Goal: Information Seeking & Learning: Learn about a topic

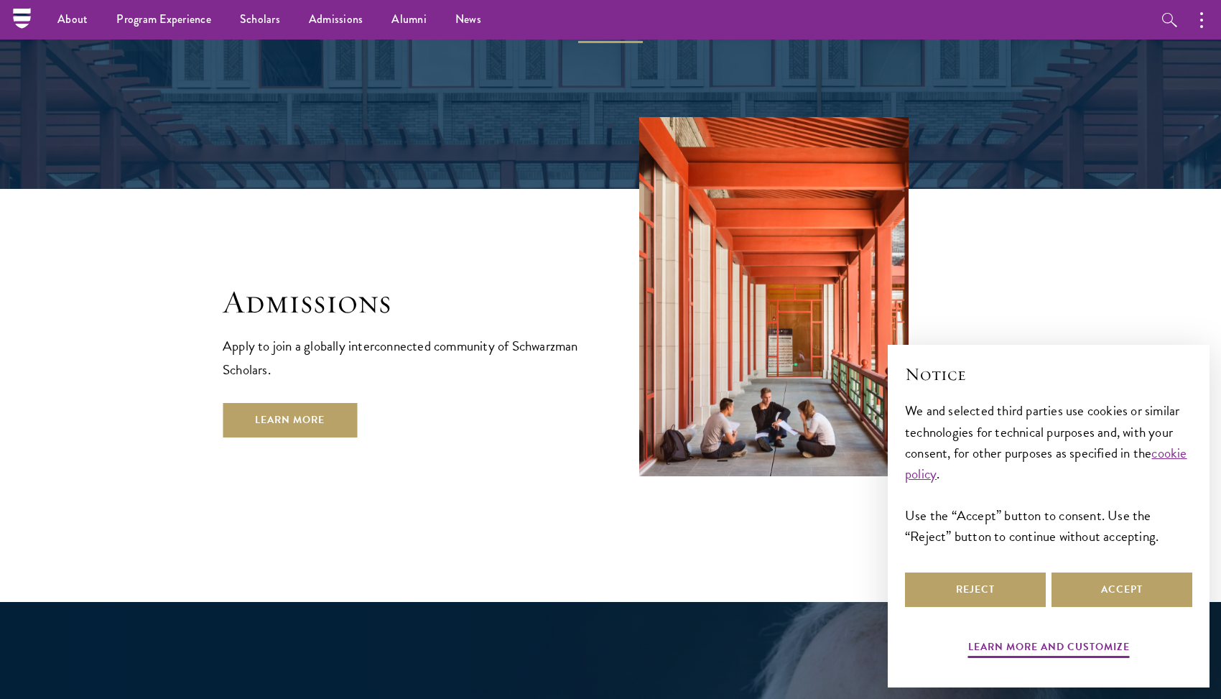
scroll to position [2332, 0]
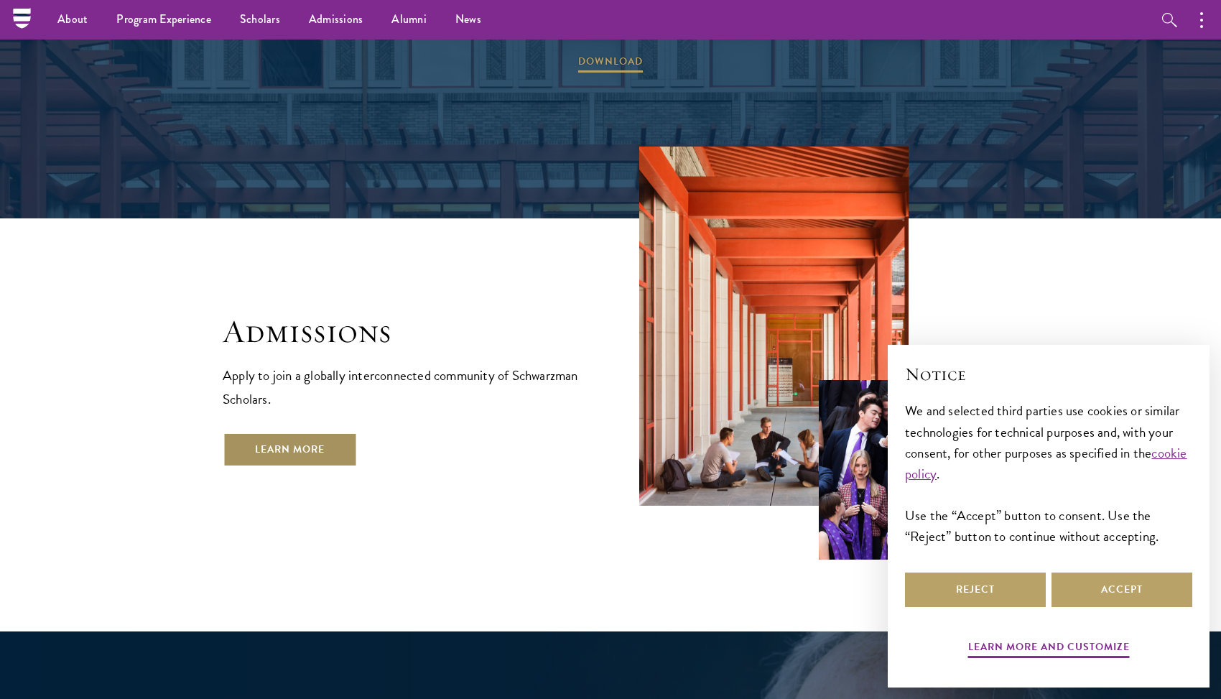
click at [289, 432] on link "Learn More" at bounding box center [290, 449] width 134 height 34
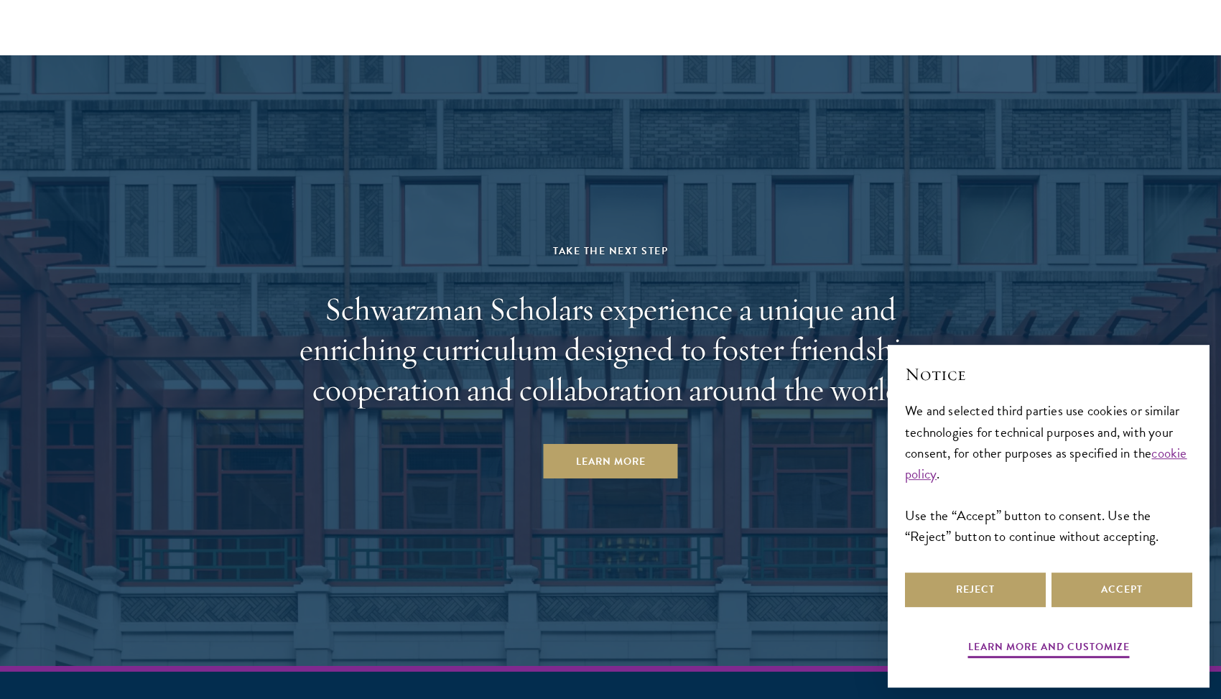
scroll to position [6990, 0]
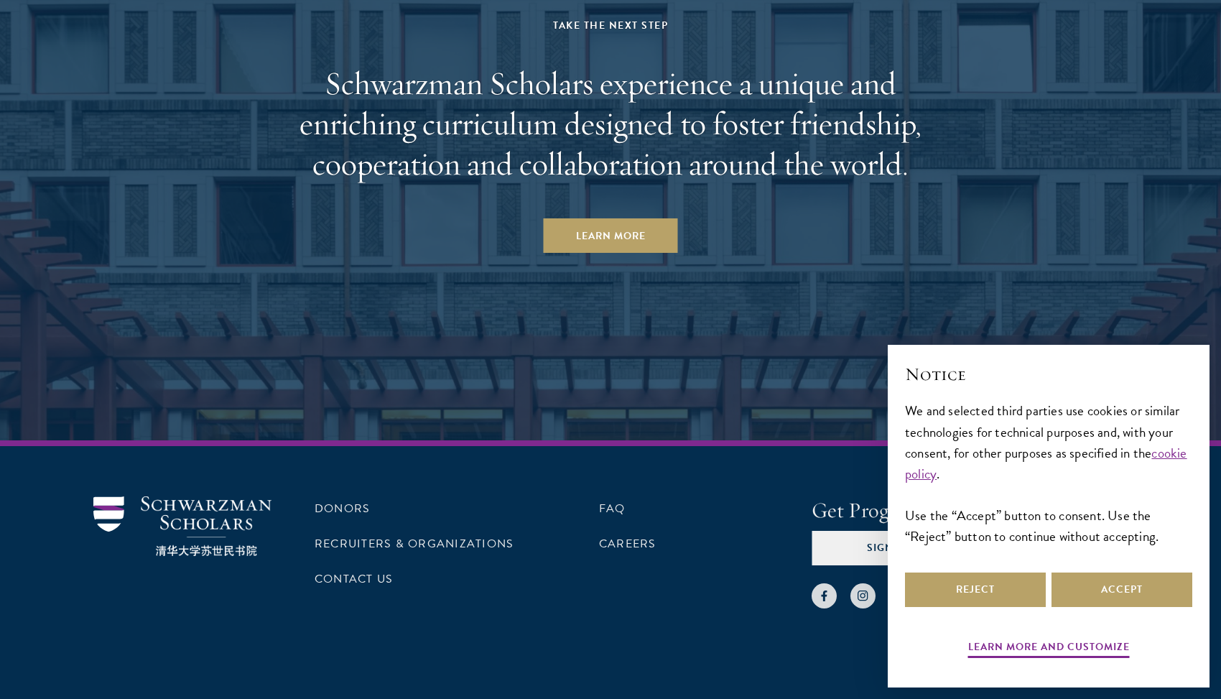
click at [787, 302] on aside "Take the Next Step Schwarzman Scholars experience a unique and enriching curric…" at bounding box center [610, 135] width 1221 height 611
